Goal: Task Accomplishment & Management: Manage account settings

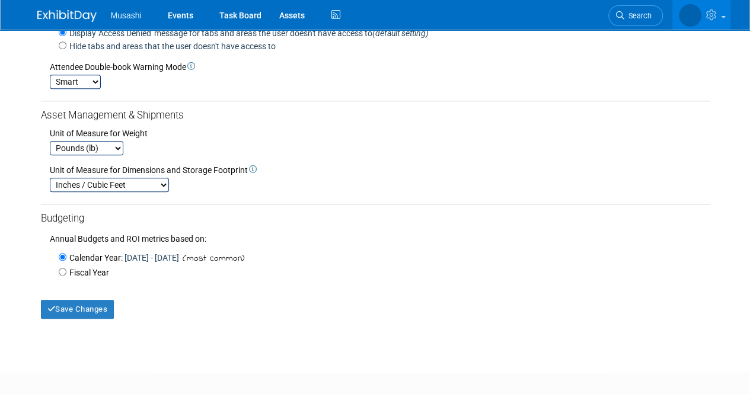
scroll to position [426, 0]
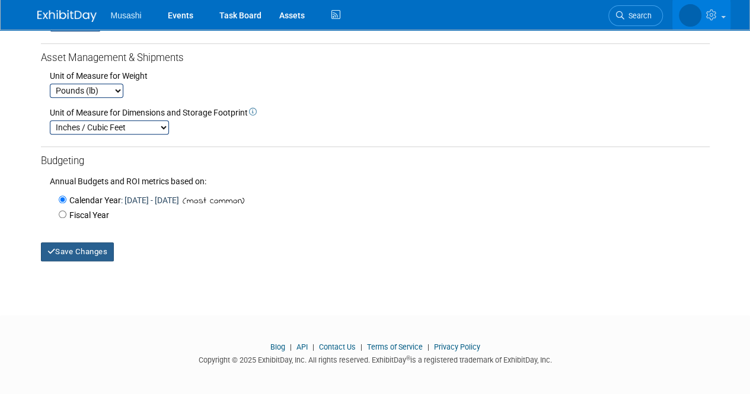
drag, startPoint x: 95, startPoint y: 251, endPoint x: 222, endPoint y: 239, distance: 128.0
click at [95, 251] on button "Save Changes" at bounding box center [78, 252] width 74 height 19
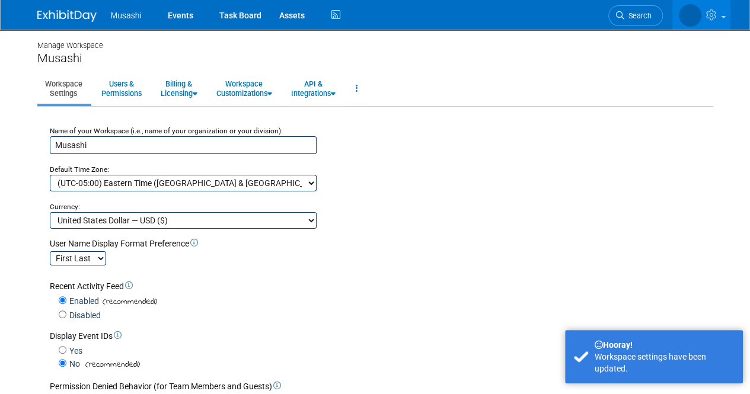
click at [132, 20] on ul "Musashi Events Task Board Assets Activity Feed" at bounding box center [227, 15] width 232 height 30
click at [64, 23] on div "Musashi Events Task Board Assets Activity Feed" at bounding box center [375, 15] width 676 height 30
click at [68, 14] on img at bounding box center [66, 16] width 59 height 12
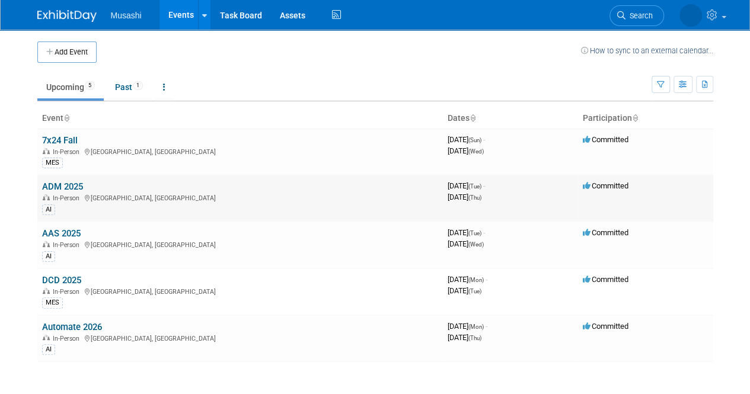
click at [77, 186] on link "ADM 2025" at bounding box center [62, 186] width 41 height 11
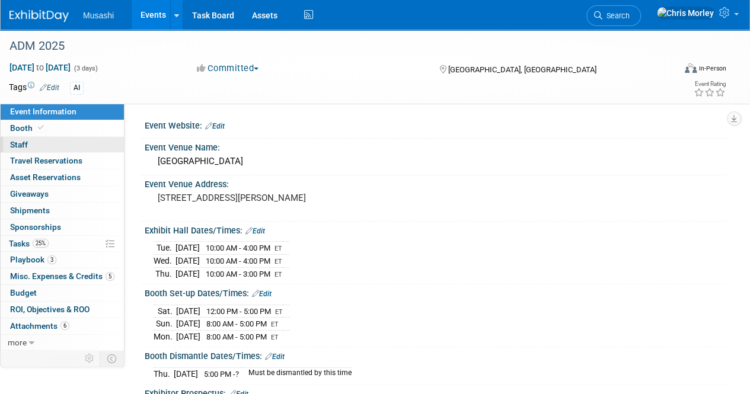
click at [31, 141] on link "0 Staff 0" at bounding box center [62, 145] width 123 height 16
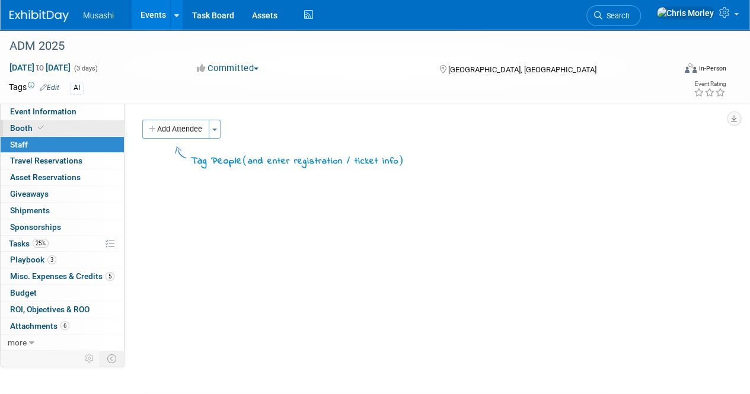
click at [29, 129] on span "Booth" at bounding box center [28, 127] width 36 height 9
